Goal: Find specific page/section: Find specific page/section

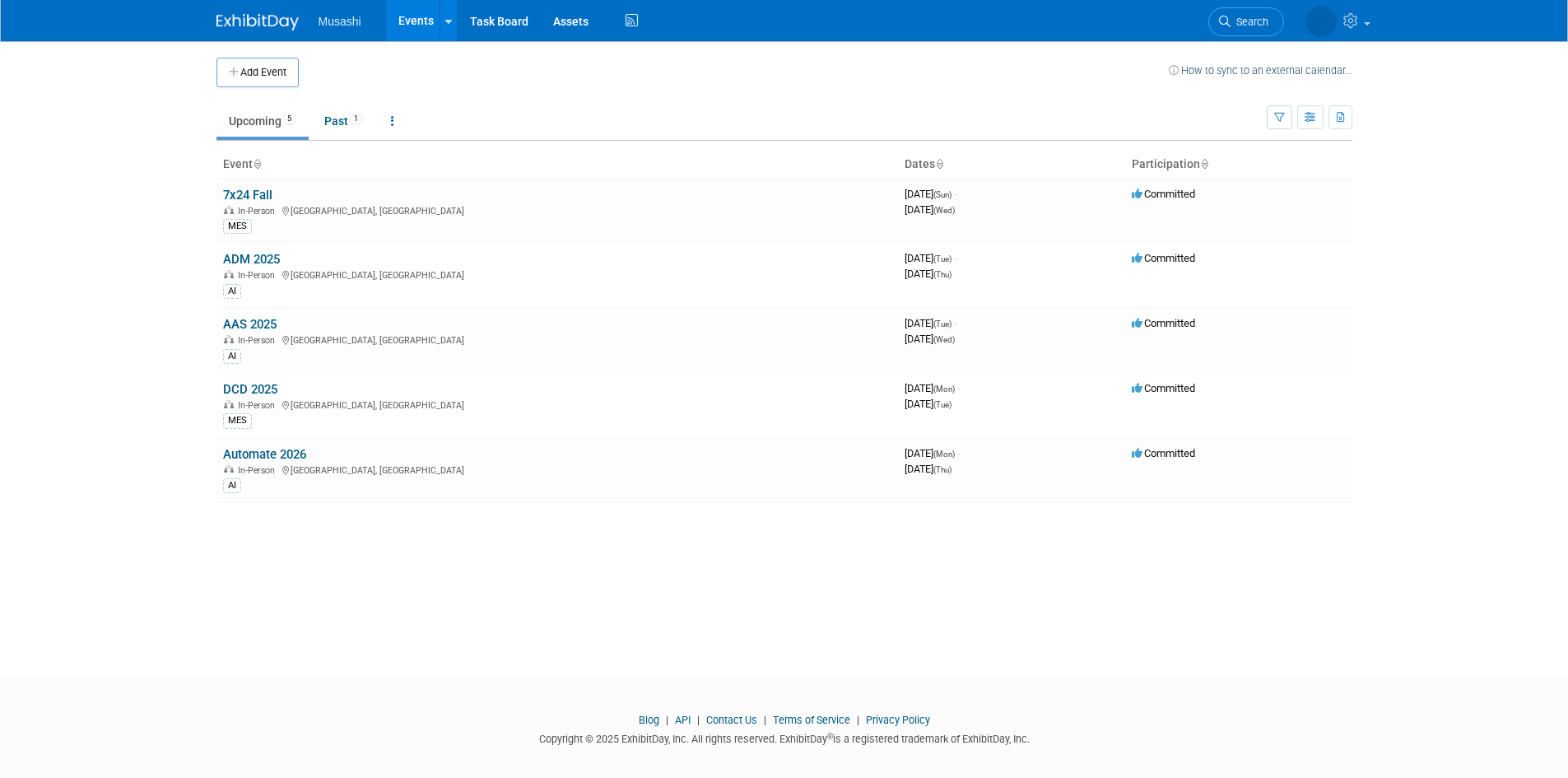
drag, startPoint x: 261, startPoint y: 322, endPoint x: 292, endPoint y: 326, distance: 31.3
click at [261, 322] on link "AAS 2025" at bounding box center [249, 324] width 53 height 15
click at [254, 258] on link "ADM 2025" at bounding box center [251, 260] width 57 height 15
